Goal: Task Accomplishment & Management: Complete application form

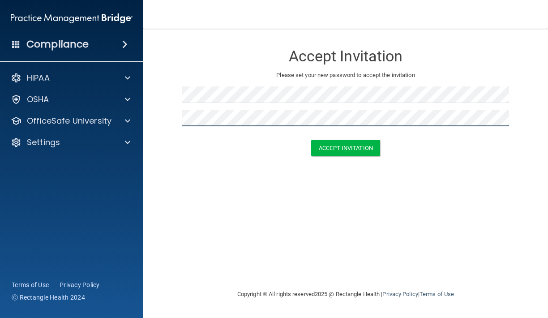
click at [345, 147] on button "Accept Invitation" at bounding box center [345, 148] width 69 height 17
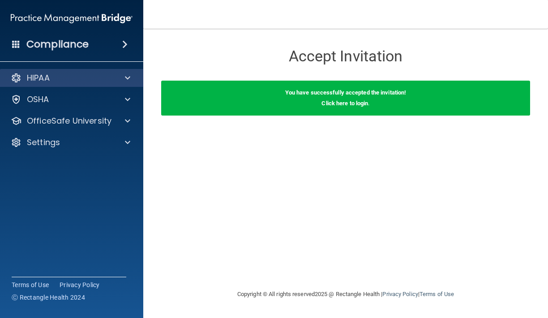
click at [80, 81] on div "HIPAA" at bounding box center [59, 77] width 111 height 11
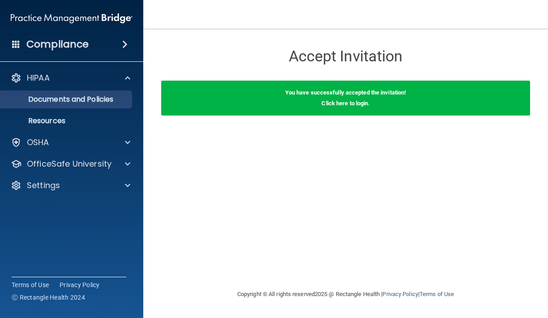
click at [75, 104] on link "Documents and Policies" at bounding box center [61, 99] width 141 height 18
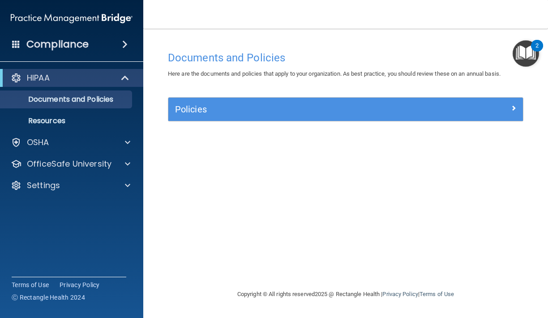
click at [327, 111] on h5 "Policies" at bounding box center [301, 109] width 252 height 10
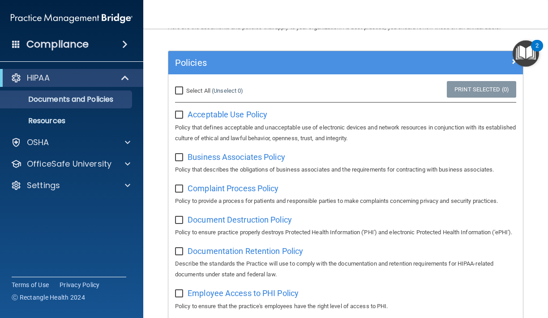
scroll to position [51, 0]
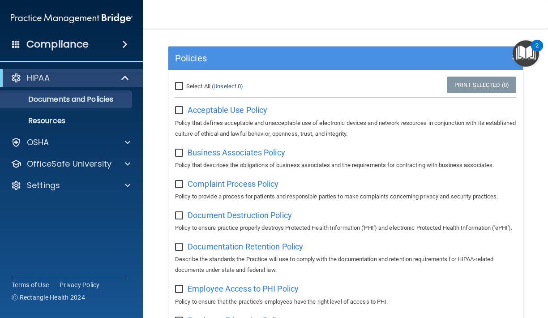
click at [183, 83] on input "Select All (Unselect 0) Unselect All" at bounding box center [180, 86] width 10 height 7
checkbox input "true"
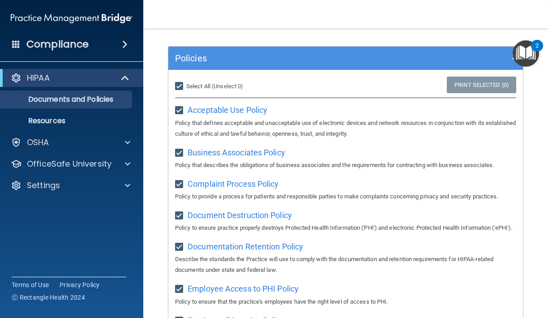
checkbox input "true"
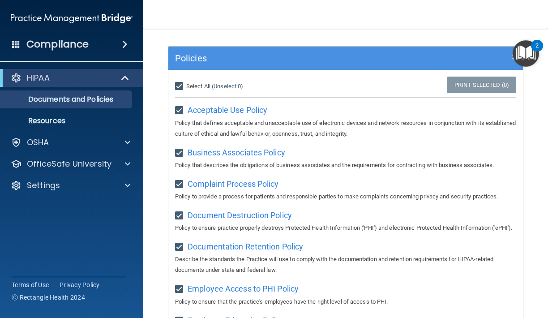
checkbox input "true"
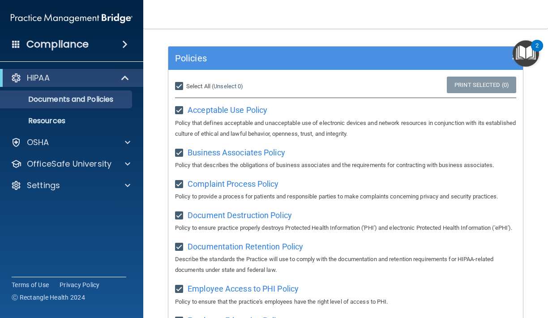
checkbox input "true"
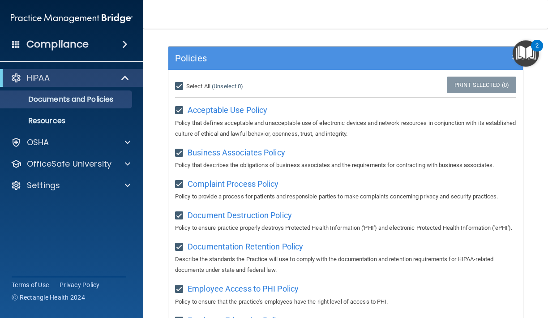
checkbox input "true"
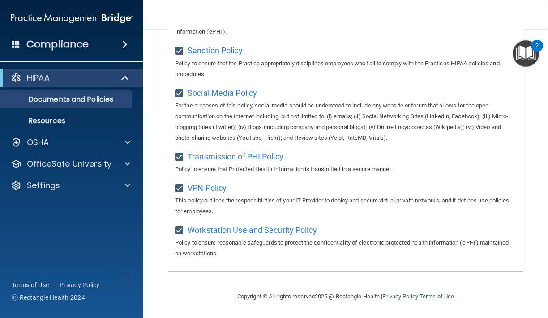
scroll to position [722, 0]
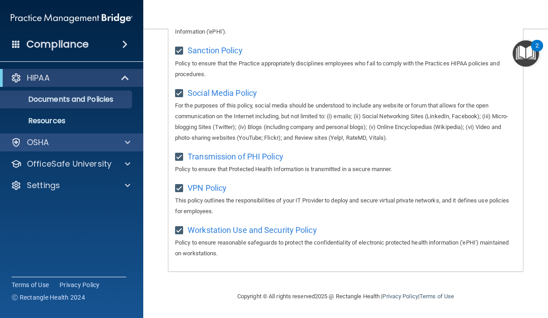
click at [105, 148] on div "OSHA" at bounding box center [72, 142] width 144 height 18
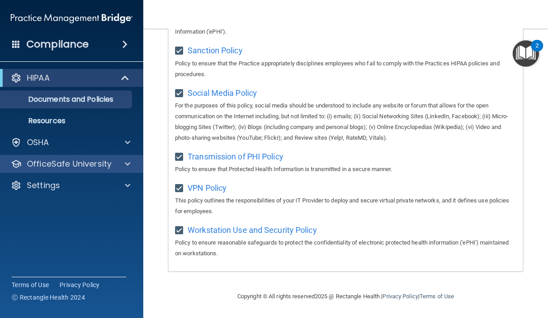
click at [97, 167] on p "OfficeSafe University" at bounding box center [69, 163] width 85 height 11
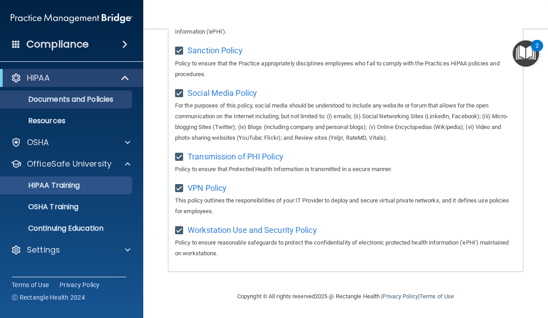
click at [76, 188] on p "HIPAA Training" at bounding box center [43, 185] width 74 height 9
